Goal: Task Accomplishment & Management: Manage account settings

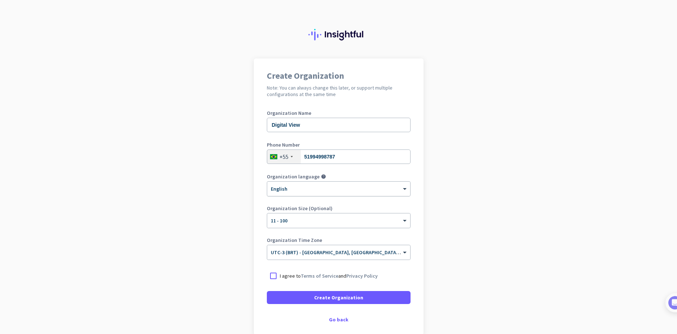
click at [293, 193] on div "× English" at bounding box center [338, 189] width 143 height 14
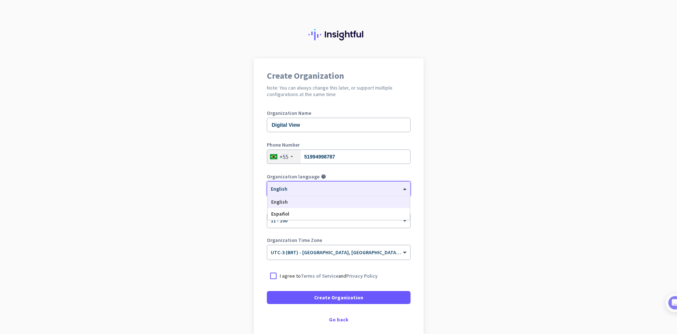
click at [288, 192] on div "× English" at bounding box center [334, 189] width 134 height 6
click at [273, 277] on div at bounding box center [273, 275] width 13 height 13
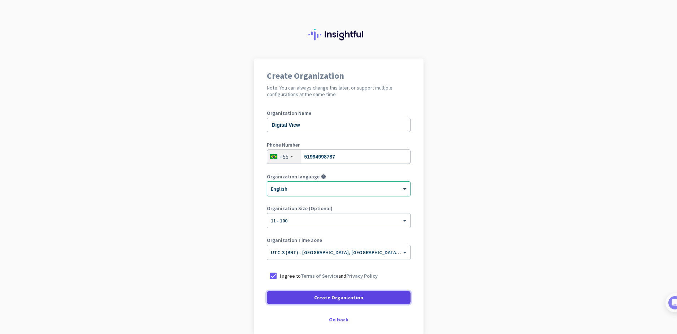
click at [332, 295] on span "Create Organization" at bounding box center [338, 297] width 49 height 7
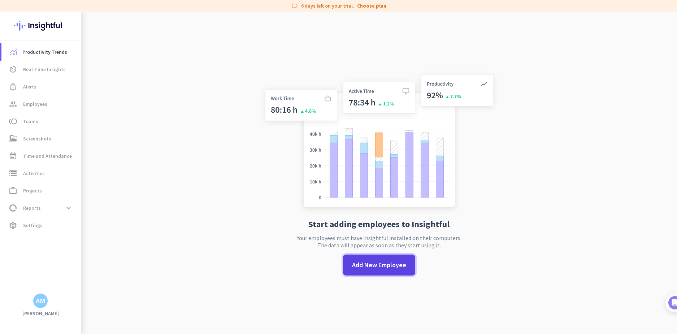
click at [390, 268] on span "Add New Employee" at bounding box center [379, 264] width 54 height 9
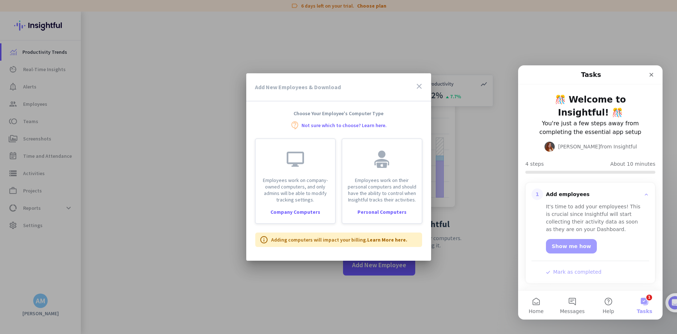
click at [425, 88] on div "Add New Employees & Download close" at bounding box center [338, 87] width 185 height 28
click at [422, 87] on icon "close" at bounding box center [419, 86] width 9 height 9
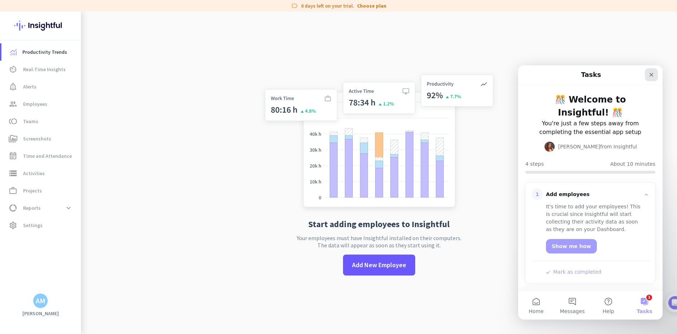
click at [651, 75] on icon "Close" at bounding box center [651, 75] width 6 height 6
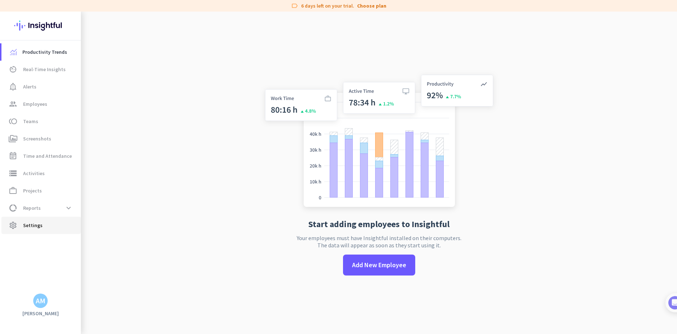
click at [32, 223] on span "Settings" at bounding box center [32, 225] width 19 height 9
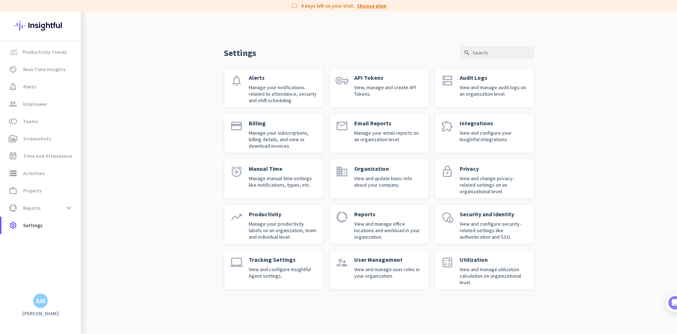
click at [375, 7] on link "Choose plan" at bounding box center [371, 5] width 29 height 7
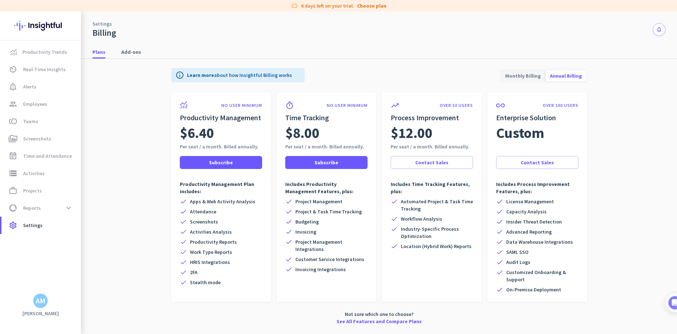
click at [641, 85] on app-billing-plan-tab "info Learn more about how Insightful Billing works Monthly Billing Annual Billi…" at bounding box center [378, 195] width 573 height 272
click at [523, 75] on span "Monthly Billing" at bounding box center [523, 75] width 44 height 17
drag, startPoint x: 124, startPoint y: 144, endPoint x: 109, endPoint y: 70, distance: 75.2
click at [124, 143] on app-billing-plan-tab "info Learn more about how Insightful Billing works Monthly Billing Annual Billi…" at bounding box center [378, 195] width 573 height 272
click at [31, 102] on span "Employees" at bounding box center [35, 104] width 24 height 9
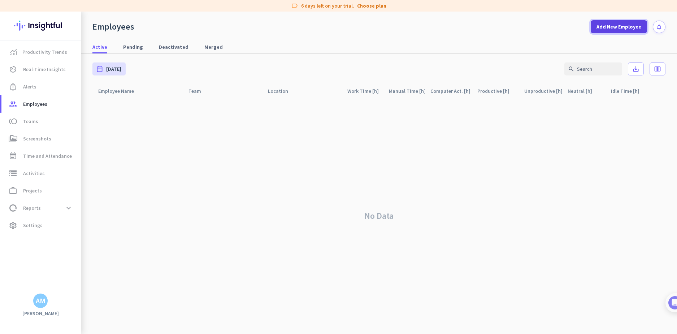
click at [611, 25] on span "Add New Employee" at bounding box center [618, 26] width 45 height 7
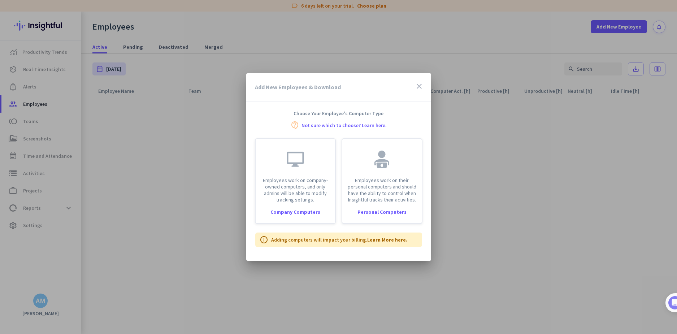
click at [420, 87] on icon "close" at bounding box center [419, 86] width 9 height 9
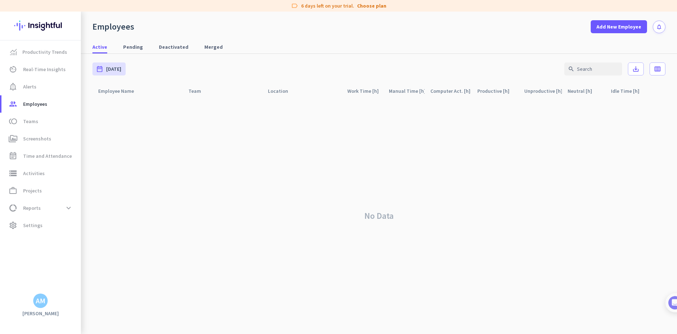
drag, startPoint x: 418, startPoint y: 184, endPoint x: 278, endPoint y: 179, distance: 140.1
click at [285, 173] on div "No Data" at bounding box center [378, 216] width 573 height 236
click at [30, 228] on span "Settings" at bounding box center [32, 225] width 19 height 9
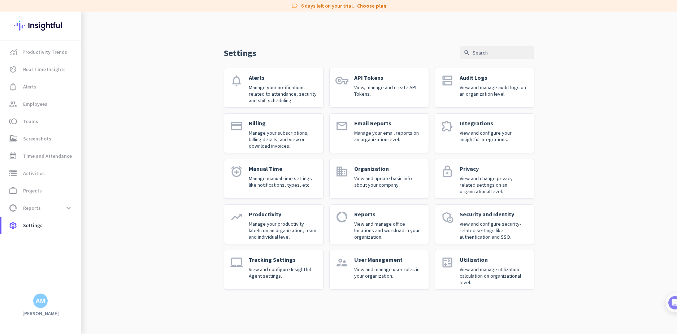
click at [378, 271] on p "View and manage user roles in your organization." at bounding box center [388, 272] width 69 height 13
click at [272, 267] on p "View and configure Insightful Agent settings." at bounding box center [283, 272] width 69 height 13
click at [29, 122] on span "Teams" at bounding box center [30, 121] width 15 height 9
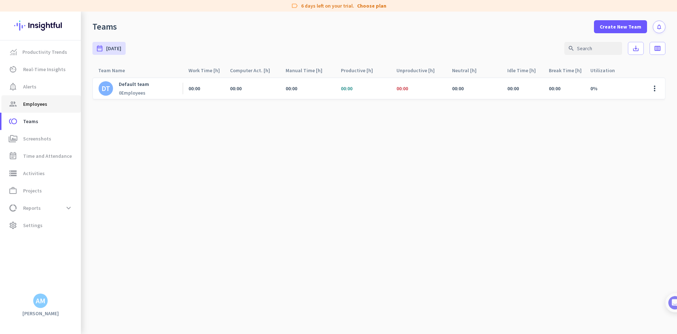
click at [27, 102] on span "Employees" at bounding box center [35, 104] width 24 height 9
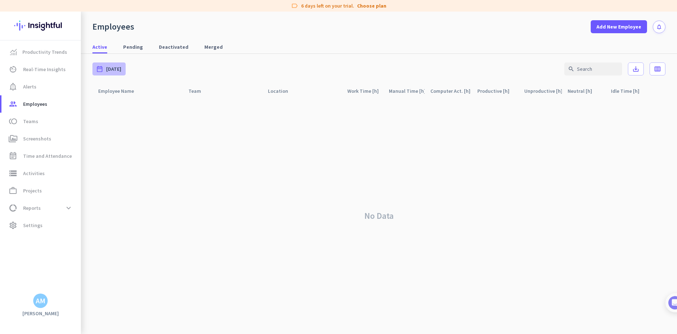
click at [111, 68] on span "[DATE]" at bounding box center [113, 68] width 15 height 7
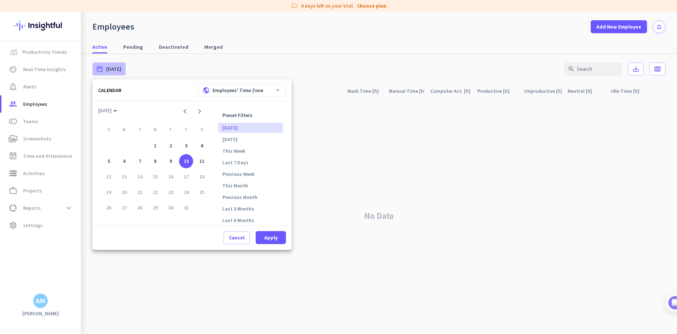
click at [140, 58] on div at bounding box center [338, 167] width 677 height 334
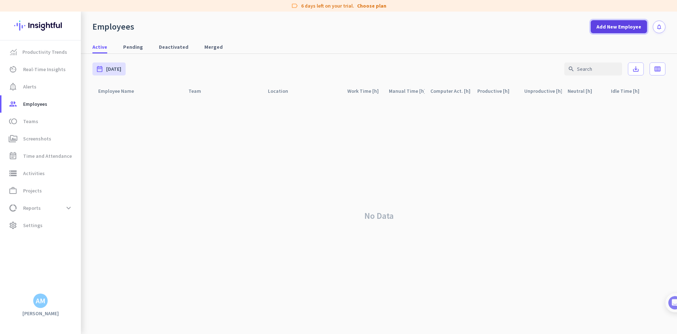
click at [619, 26] on span "Add New Employee" at bounding box center [618, 26] width 45 height 7
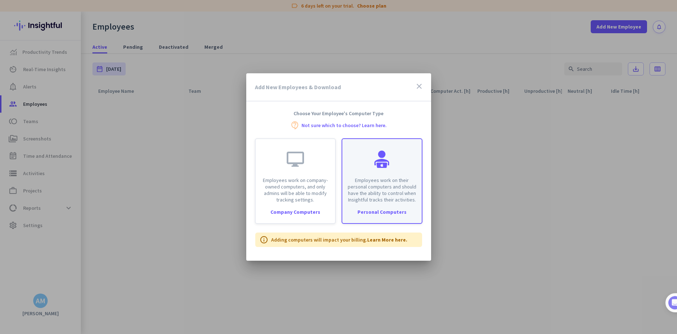
click at [380, 182] on p "Employees work on their personal computers and should have the ability to contr…" at bounding box center [381, 190] width 71 height 26
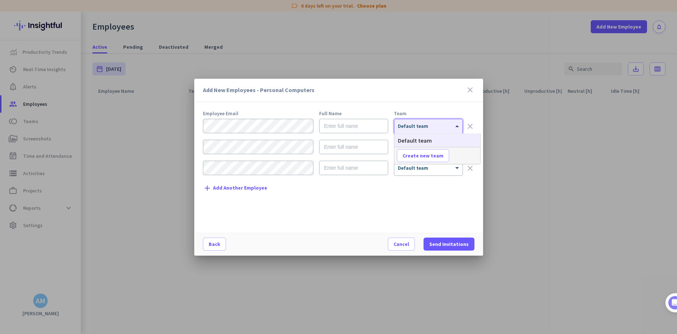
click at [418, 119] on div "× Default team" at bounding box center [428, 126] width 68 height 14
click at [417, 124] on div at bounding box center [428, 124] width 68 height 6
click at [473, 87] on icon "close" at bounding box center [470, 90] width 9 height 9
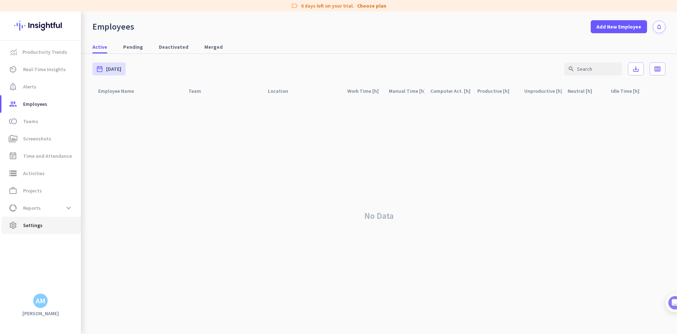
click at [38, 227] on span "Settings" at bounding box center [32, 225] width 19 height 9
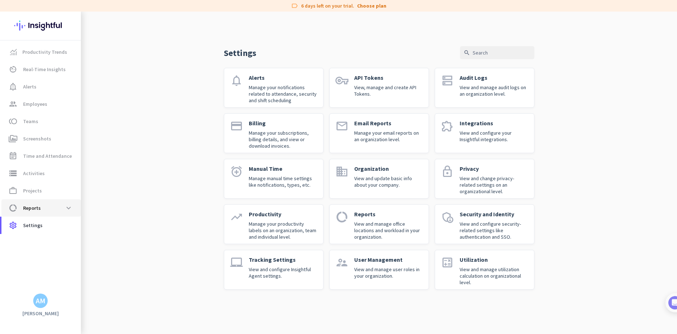
click at [47, 206] on span "data_usage Reports expand_more" at bounding box center [41, 207] width 68 height 13
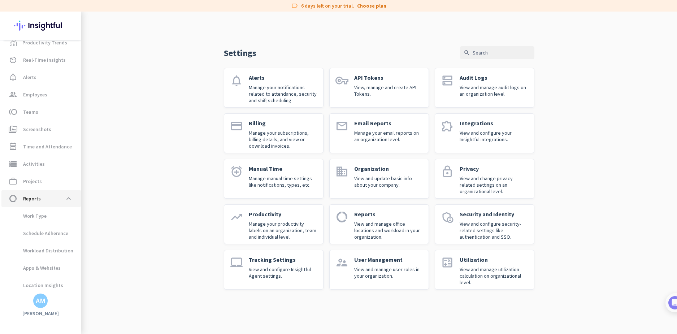
click at [56, 206] on link "data_usage Reports expand_less" at bounding box center [40, 198] width 79 height 17
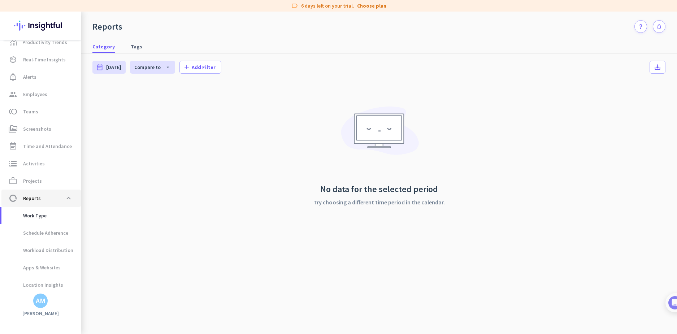
click at [53, 197] on span "data_usage Reports expand_less" at bounding box center [41, 198] width 68 height 13
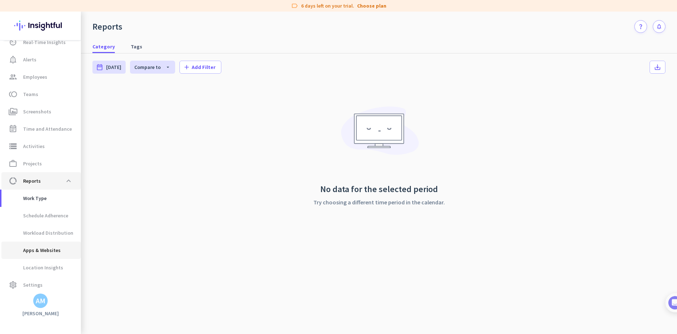
scroll to position [30, 0]
click at [32, 284] on span "Settings" at bounding box center [32, 282] width 19 height 9
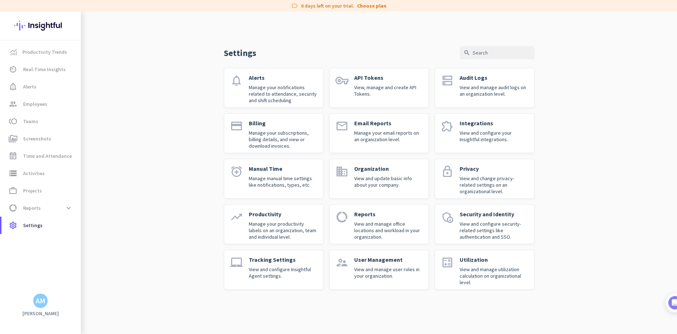
click at [378, 171] on p "Organization" at bounding box center [388, 168] width 69 height 7
click at [372, 264] on div "User Management View and manage user roles in your organization." at bounding box center [388, 269] width 69 height 27
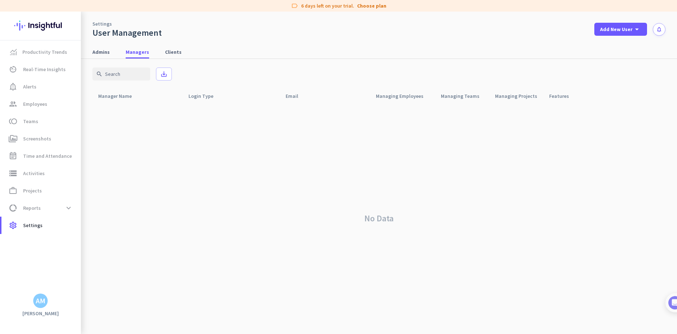
click at [39, 23] on img at bounding box center [40, 26] width 53 height 28
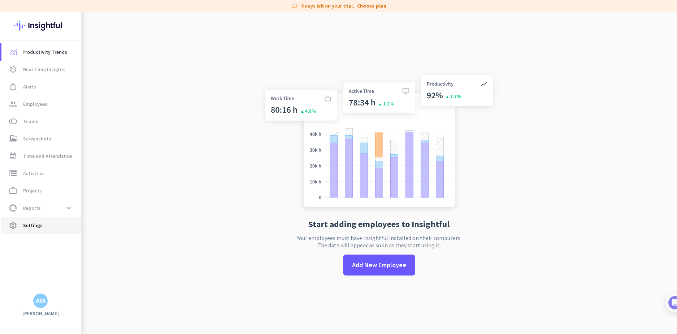
click at [27, 226] on span "Settings" at bounding box center [32, 225] width 19 height 9
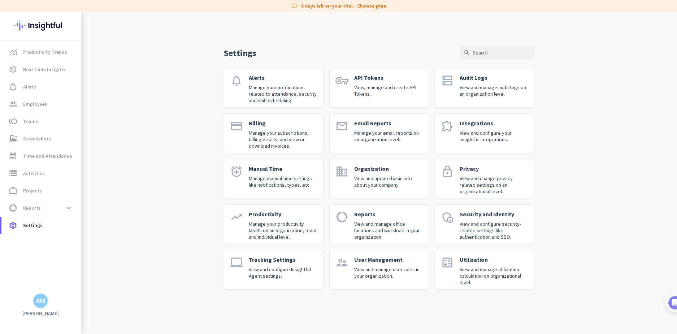
click at [482, 257] on p "Utilization" at bounding box center [493, 259] width 69 height 7
click at [475, 122] on p "Integrations" at bounding box center [493, 122] width 69 height 7
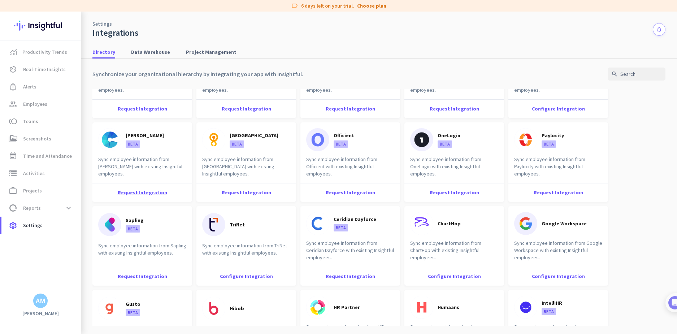
scroll to position [684, 0]
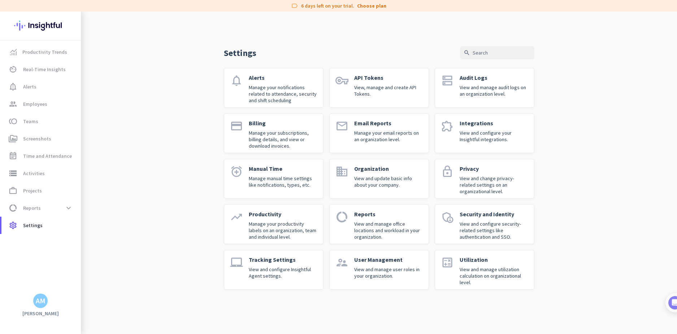
click at [378, 85] on p "View, manage and create API Tokens." at bounding box center [388, 90] width 69 height 13
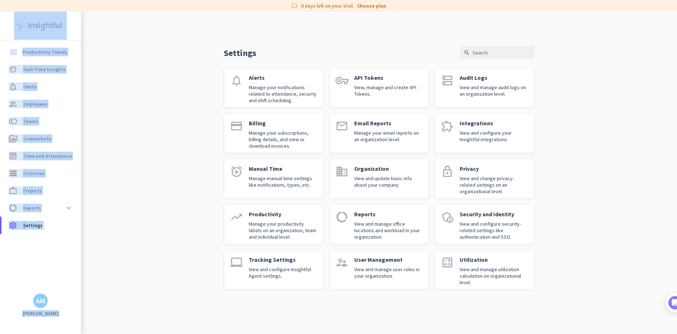
drag, startPoint x: 40, startPoint y: 22, endPoint x: 139, endPoint y: 38, distance: 100.5
click at [138, 37] on mat-sidenav-content "Productivity Trends av_timer Real-Time Insights notification_important Alerts g…" at bounding box center [338, 173] width 677 height 322
click at [169, 57] on div "Settings search notifications Alerts Manage your notifications related to atten…" at bounding box center [379, 156] width 596 height 289
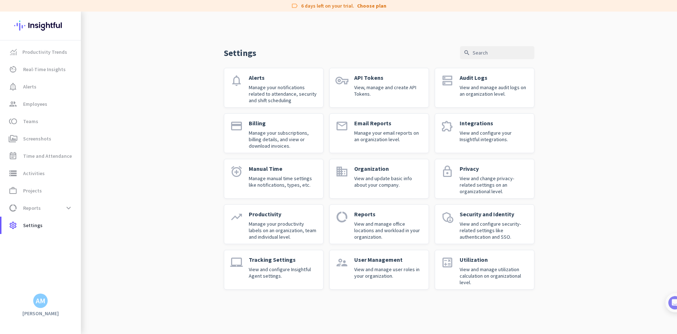
click at [112, 75] on div "Settings search notifications Alerts Manage your notifications related to atten…" at bounding box center [379, 156] width 596 height 289
click at [41, 299] on div "AM" at bounding box center [41, 300] width 10 height 7
click at [79, 249] on span "Personal Settings" at bounding box center [79, 248] width 44 height 6
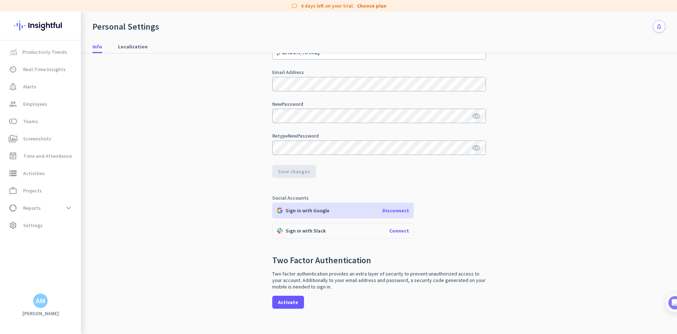
scroll to position [60, 0]
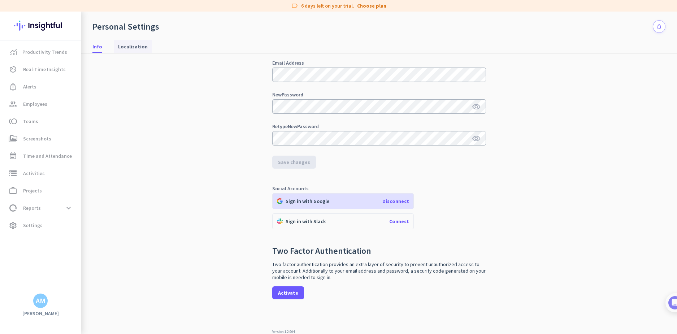
click at [128, 47] on span "Localization" at bounding box center [133, 46] width 30 height 7
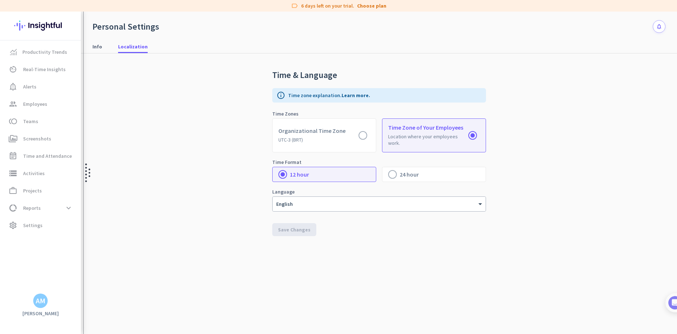
click at [84, 44] on div at bounding box center [86, 173] width 7 height 322
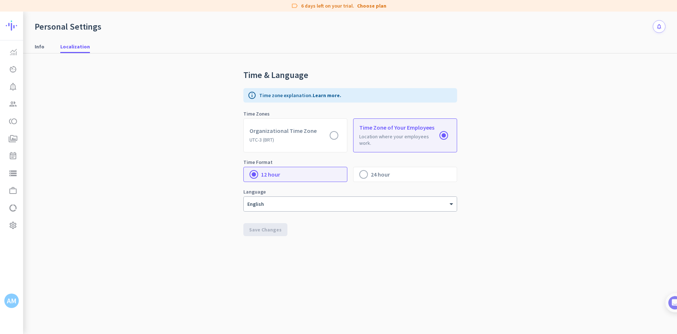
click at [16, 29] on img at bounding box center [32, 26] width 53 height 28
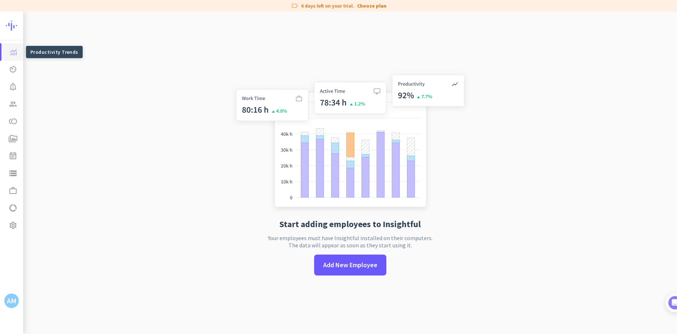
click at [14, 51] on img at bounding box center [13, 52] width 6 height 6
click at [13, 275] on div "Productivity Trends av_timer Real-Time Insights notification_important Alerts g…" at bounding box center [11, 166] width 23 height 253
click at [12, 304] on div "AM" at bounding box center [12, 300] width 10 height 7
click at [8, 280] on div "Personal Settings Organizations Help Sign out" at bounding box center [40, 267] width 73 height 52
click at [184, 225] on div at bounding box center [338, 167] width 677 height 334
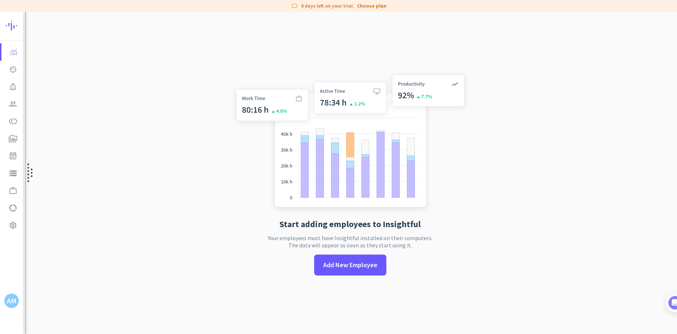
click at [25, 88] on div at bounding box center [28, 173] width 7 height 322
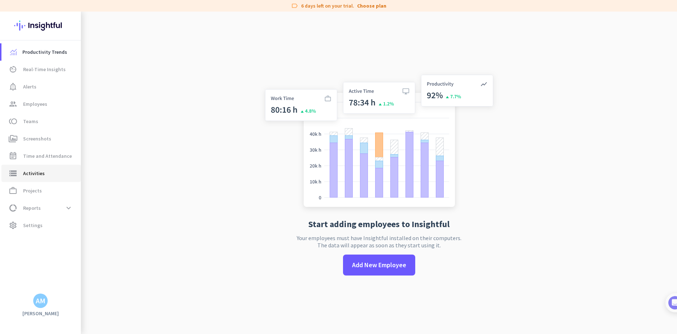
click at [35, 174] on span "Activities" at bounding box center [34, 173] width 22 height 9
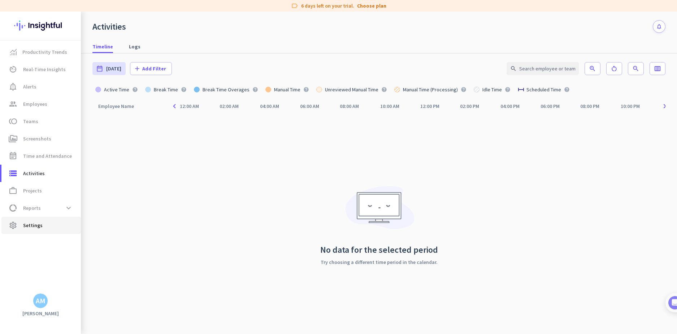
click at [32, 224] on span "Settings" at bounding box center [32, 225] width 19 height 9
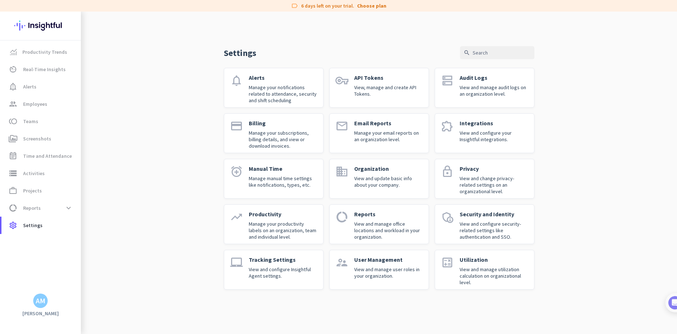
click at [457, 135] on link "extension Integrations View and configure your Insightful integrations." at bounding box center [485, 133] width 100 height 40
click at [486, 131] on p "View and configure your Insightful integrations." at bounding box center [493, 136] width 69 height 13
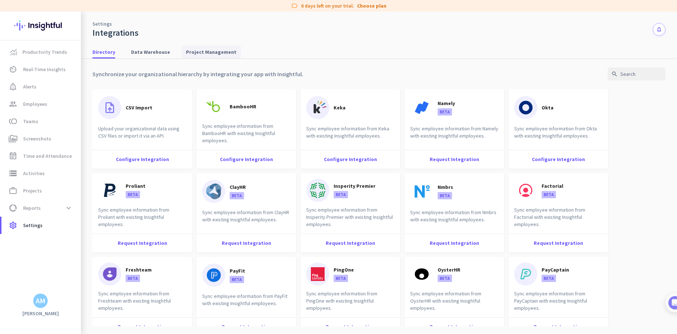
click at [209, 52] on span "Project Management" at bounding box center [211, 51] width 51 height 7
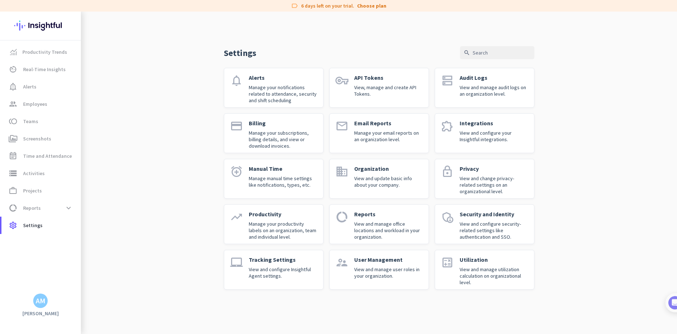
click at [498, 225] on p "View and configure security-related settings like authentication and SSO." at bounding box center [493, 230] width 69 height 19
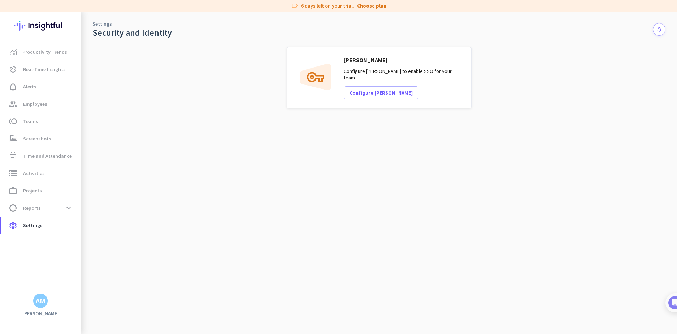
drag, startPoint x: 345, startPoint y: 112, endPoint x: 363, endPoint y: 119, distance: 19.6
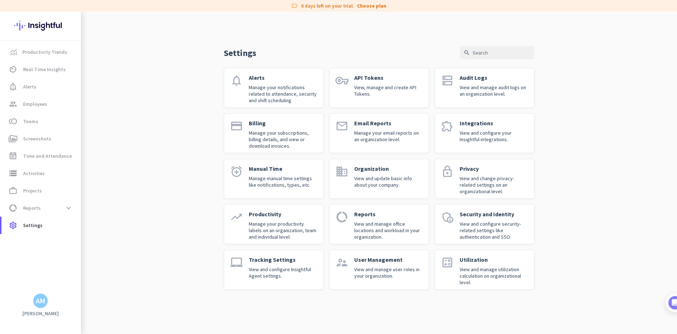
click at [474, 268] on p "View and manage utilization calculation on organizational level." at bounding box center [493, 275] width 69 height 19
click at [376, 270] on p "View and manage user roles in your organization." at bounding box center [388, 272] width 69 height 13
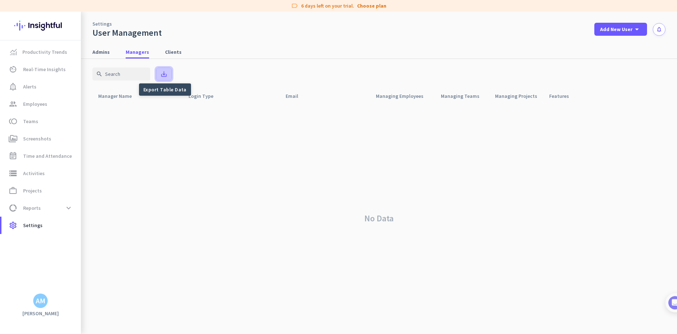
click at [165, 75] on icon "save_alt" at bounding box center [163, 73] width 7 height 7
drag, startPoint x: 557, startPoint y: 107, endPoint x: 572, endPoint y: 107, distance: 14.4
click at [561, 107] on div "No Data" at bounding box center [378, 218] width 573 height 231
click at [103, 54] on span "Admins" at bounding box center [100, 51] width 17 height 7
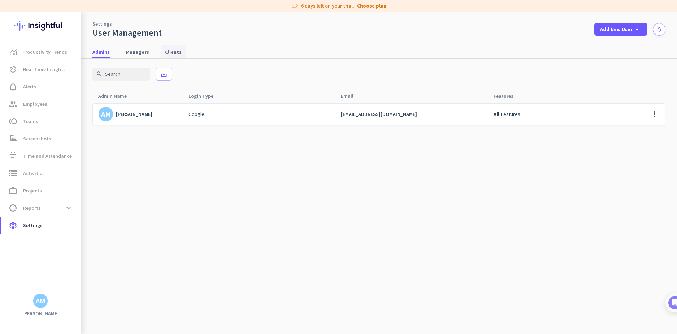
click at [170, 50] on span "Clients" at bounding box center [173, 51] width 17 height 7
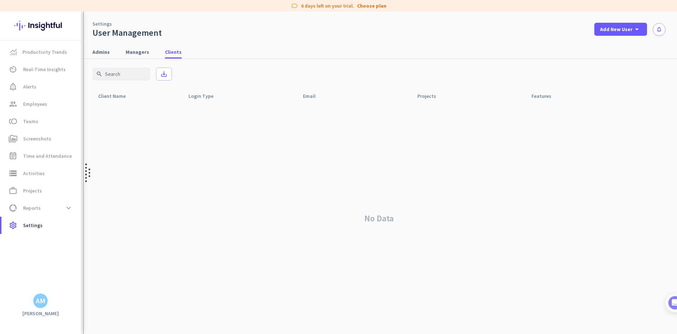
click at [90, 49] on img at bounding box center [87, 173] width 5 height 322
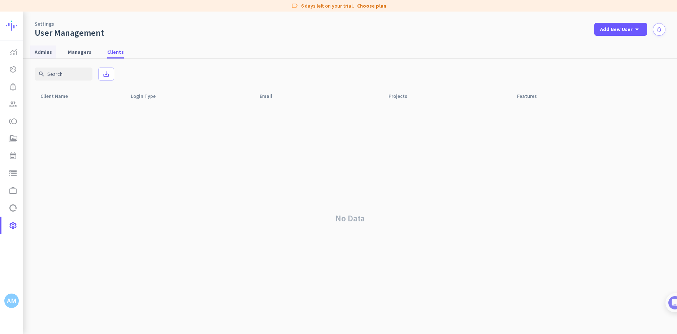
click at [44, 48] on span "Admins" at bounding box center [43, 51] width 17 height 13
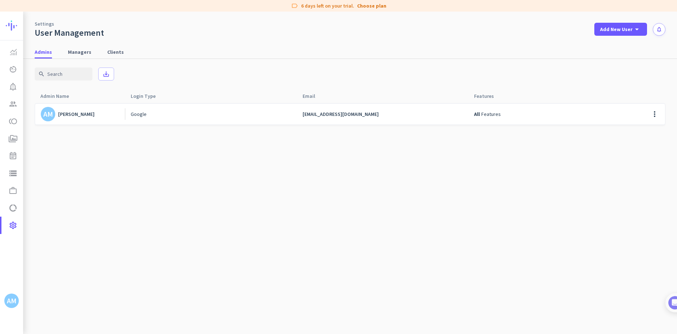
click at [25, 66] on mat-tab-nav-panel "search save_alt Admin Name arrow_drop_up Login Type arrow_drop_up Email arrow_d…" at bounding box center [350, 196] width 654 height 275
click at [22, 78] on link "notification_important Alerts" at bounding box center [12, 86] width 22 height 17
click at [23, 58] on div "Settings User Management Add New User arrow_drop_down notifications Admins Mana…" at bounding box center [350, 173] width 654 height 322
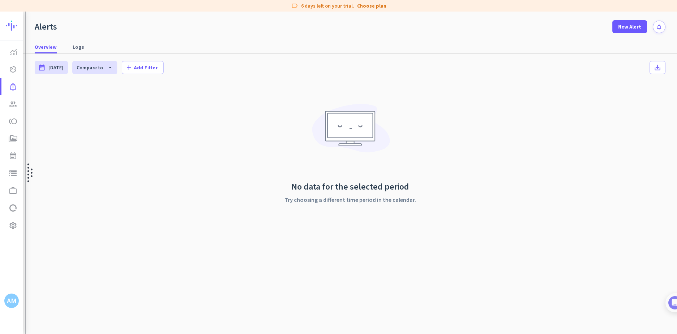
click at [28, 47] on img at bounding box center [29, 173] width 5 height 322
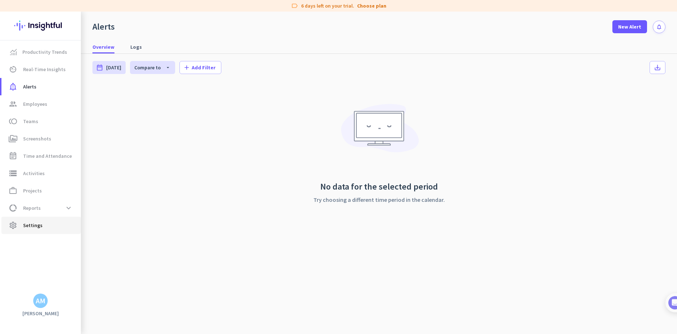
click at [35, 226] on span "Settings" at bounding box center [32, 225] width 19 height 9
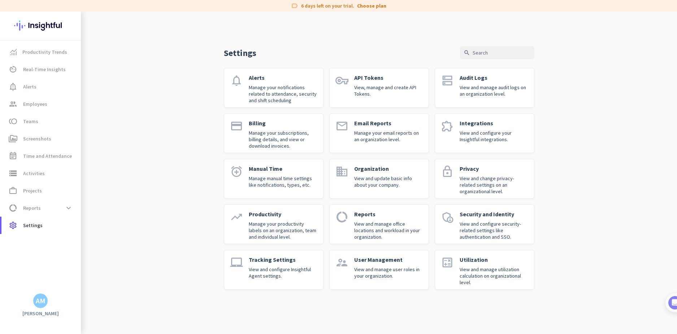
click at [35, 301] on div "AM" at bounding box center [40, 300] width 14 height 14
click at [63, 273] on span "Help" at bounding box center [79, 274] width 44 height 6
